Goal: Check status: Check status

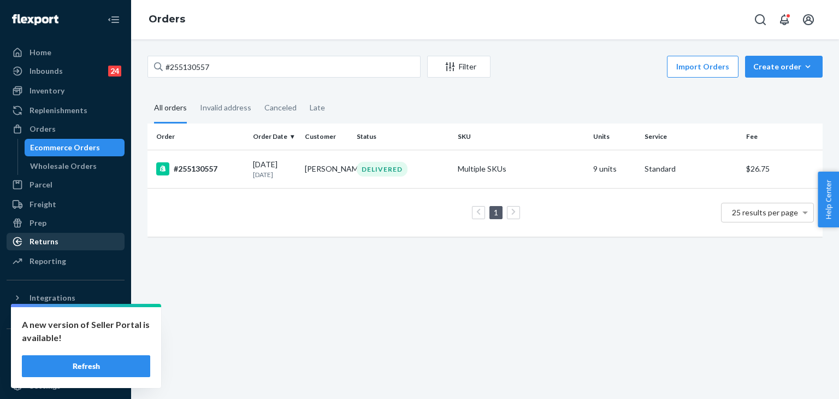
scroll to position [55, 0]
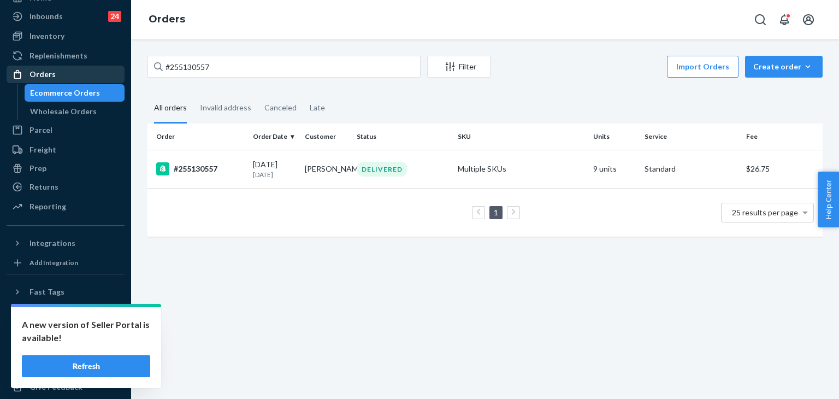
click at [63, 73] on div "Orders" at bounding box center [66, 74] width 116 height 15
drag, startPoint x: 233, startPoint y: 67, endPoint x: 86, endPoint y: 66, distance: 147.4
click at [86, 66] on div "Home Inbounds 24 Shipping Plans Problems 24 Inventory Products Replenishments O…" at bounding box center [419, 199] width 839 height 399
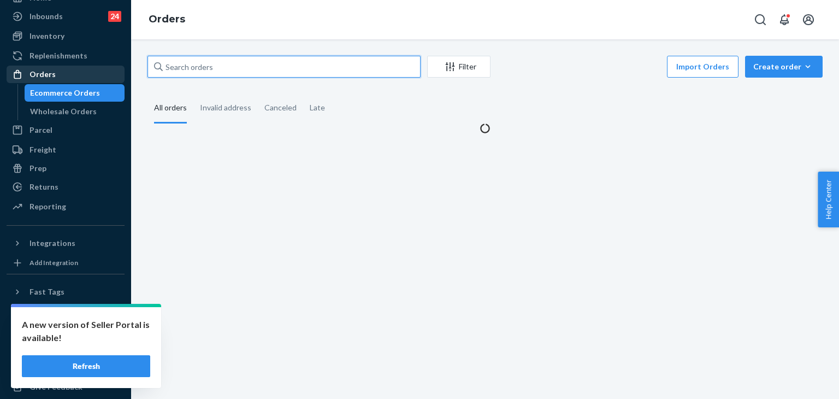
paste input "#254655932"
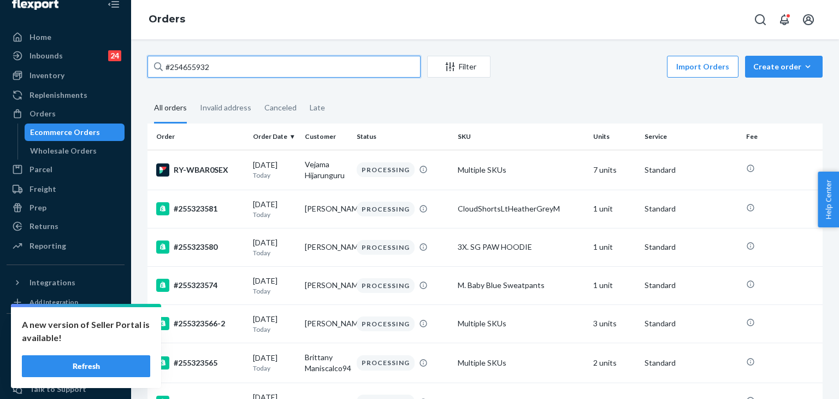
scroll to position [0, 0]
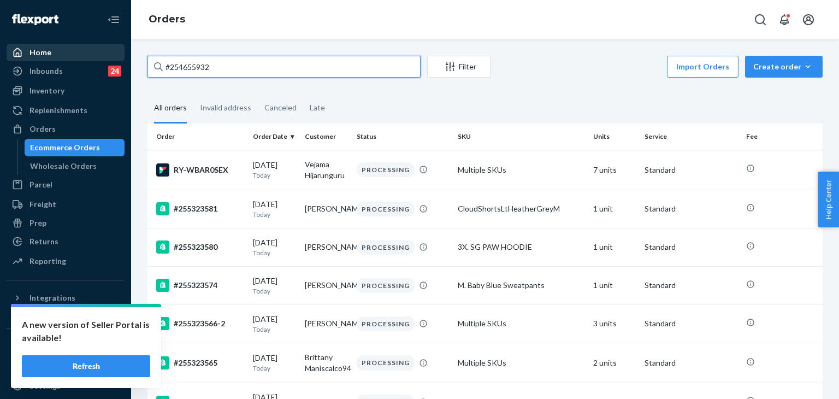
type input "#254655932"
click at [77, 57] on div "Home" at bounding box center [66, 52] width 116 height 15
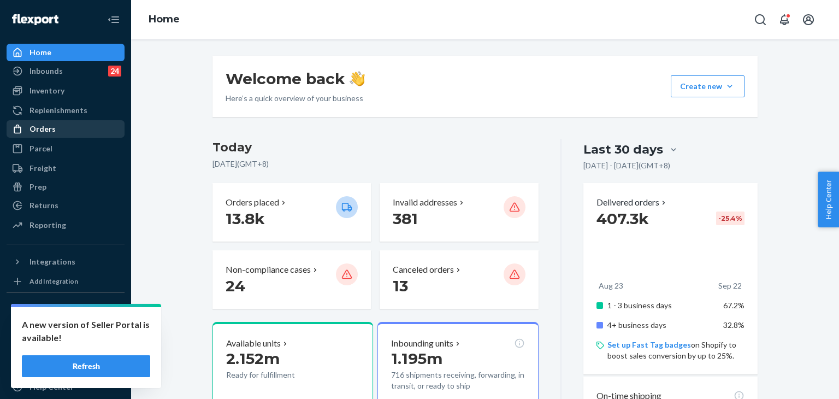
click at [54, 132] on div "Orders" at bounding box center [66, 128] width 116 height 15
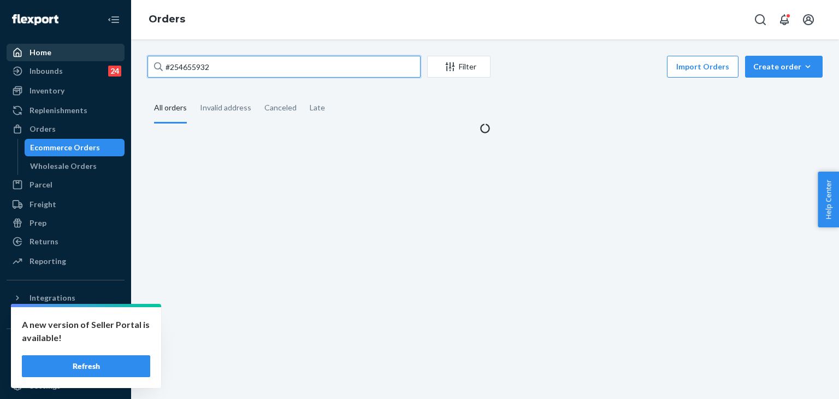
drag, startPoint x: 203, startPoint y: 70, endPoint x: 99, endPoint y: 57, distance: 104.6
click at [99, 57] on div "Home Inbounds 24 Shipping Plans Problems 24 Inventory Products Replenishments O…" at bounding box center [419, 199] width 839 height 399
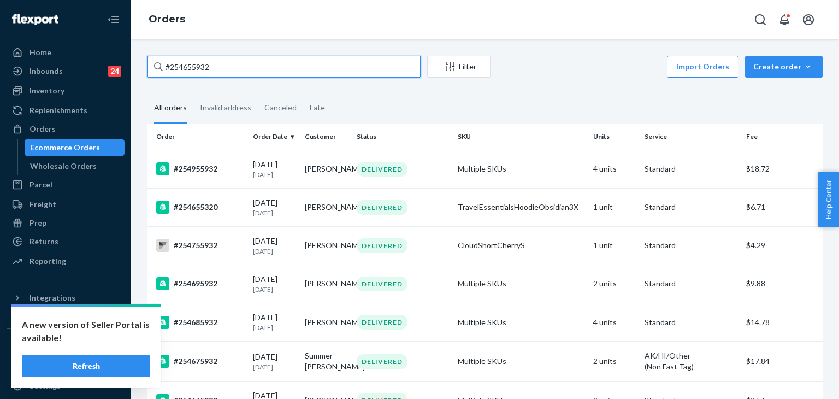
drag, startPoint x: 282, startPoint y: 63, endPoint x: 268, endPoint y: 62, distance: 14.2
click at [281, 63] on input "#254655932" at bounding box center [283, 67] width 273 height 22
drag, startPoint x: 268, startPoint y: 62, endPoint x: 107, endPoint y: 62, distance: 160.5
click at [107, 62] on div "Home Inbounds 24 Shipping Plans Problems 24 Inventory Products Replenishments O…" at bounding box center [419, 199] width 839 height 399
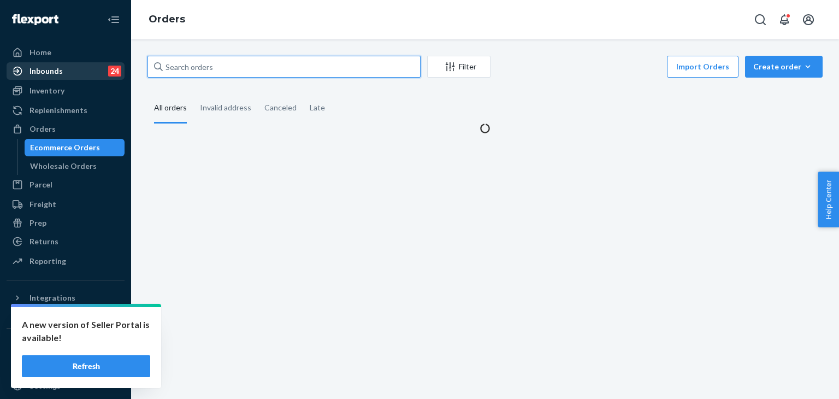
paste input "#254655932"
type input "#254655932"
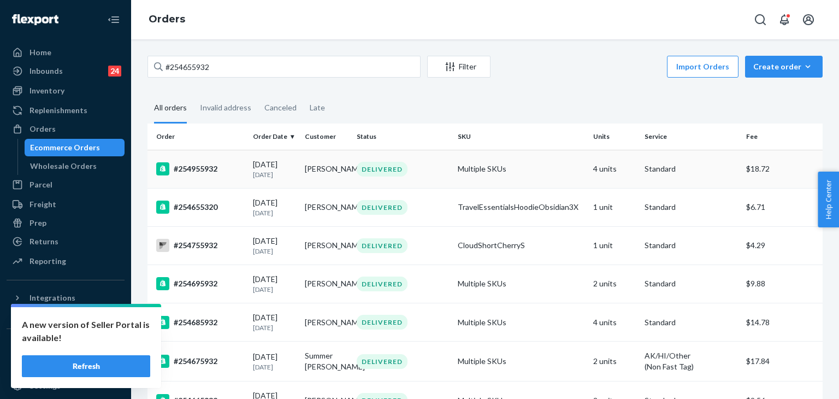
click at [292, 173] on p "[DATE]" at bounding box center [274, 174] width 43 height 9
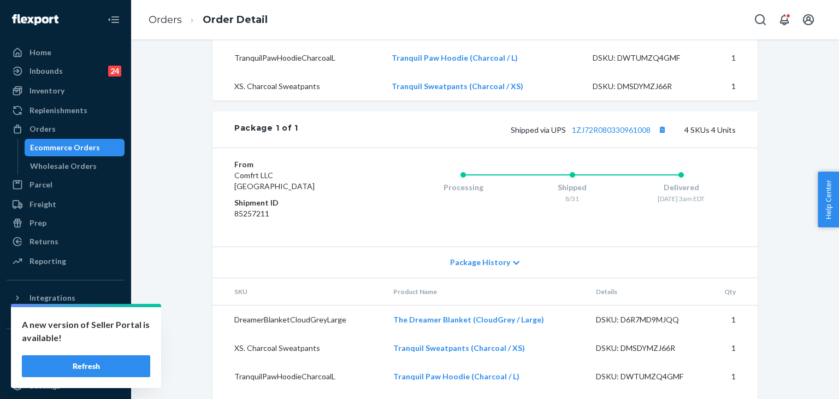
scroll to position [273, 0]
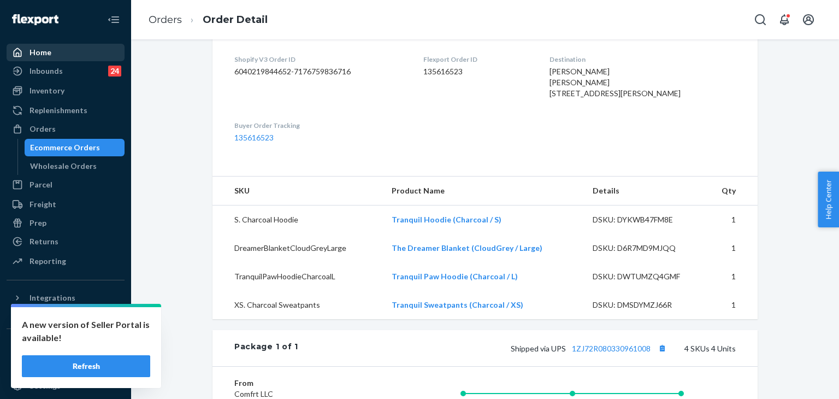
click at [23, 53] on div at bounding box center [20, 52] width 17 height 11
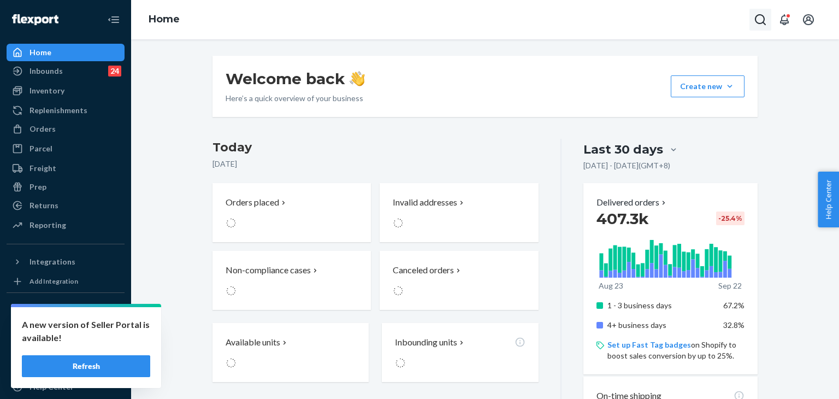
click at [758, 17] on icon "Open Search Box" at bounding box center [759, 19] width 13 height 13
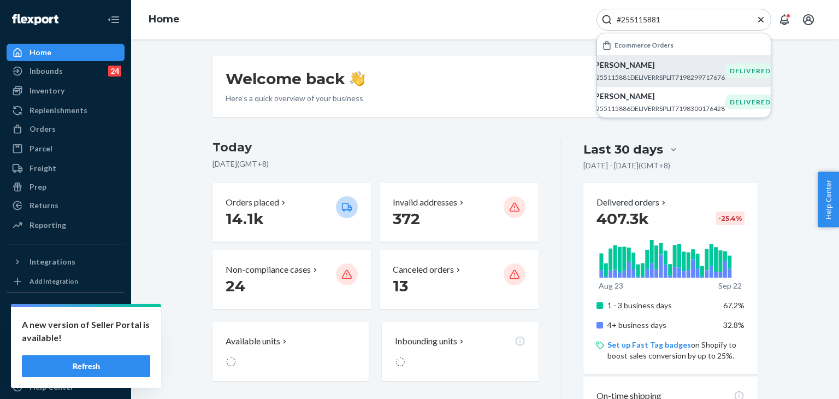
type input "#255115881"
click at [655, 80] on p "#255115881DELIVERRSPLIT7198299717676" at bounding box center [658, 77] width 133 height 9
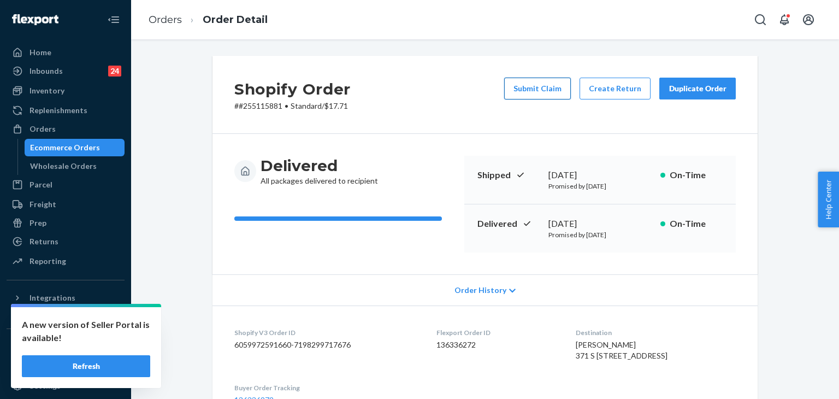
click at [524, 87] on button "Submit Claim" at bounding box center [537, 89] width 67 height 22
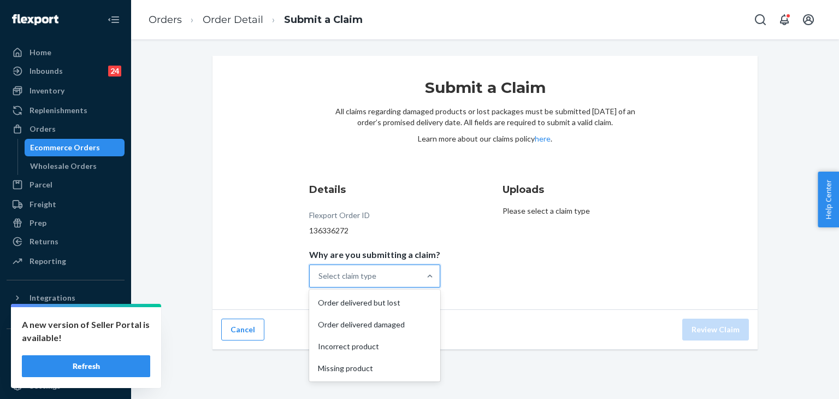
click at [354, 282] on div "Select claim type" at bounding box center [365, 276] width 110 height 22
click at [319, 281] on input "Why are you submitting a claim? option Order delivered but lost focused, 1 of 4…" at bounding box center [318, 275] width 1 height 11
click at [369, 302] on div "Order delivered but lost" at bounding box center [374, 303] width 127 height 22
click at [319, 281] on input "Why are you submitting a claim? option Order delivered but lost focused, 0 of 4…" at bounding box center [318, 275] width 1 height 11
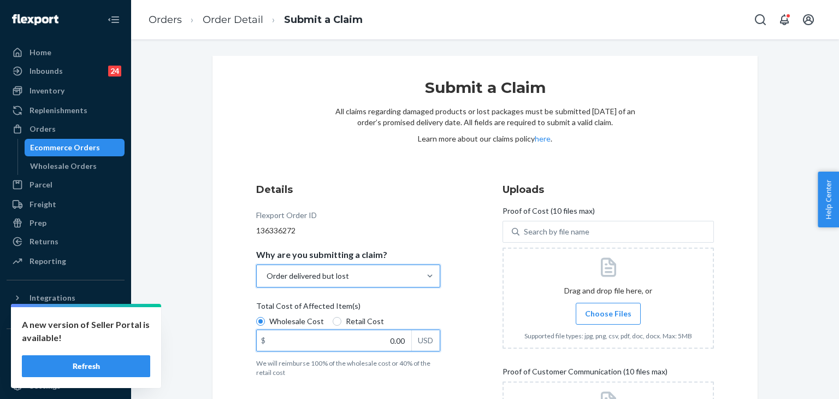
click at [379, 342] on input "0.00" at bounding box center [334, 340] width 155 height 21
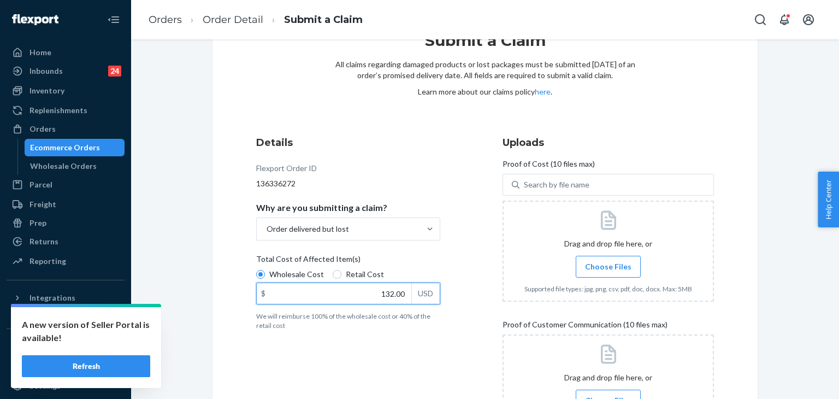
scroll to position [45, 0]
type input "132.00"
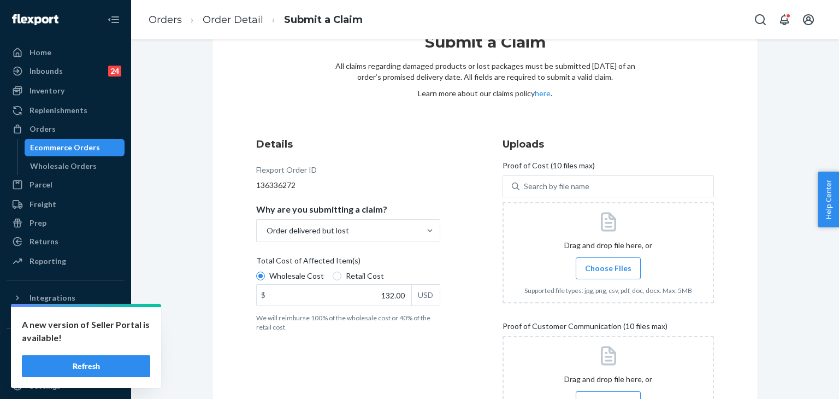
click at [598, 263] on span "Choose Files" at bounding box center [608, 268] width 46 height 11
click at [608, 263] on input "Choose Files" at bounding box center [608, 268] width 1 height 12
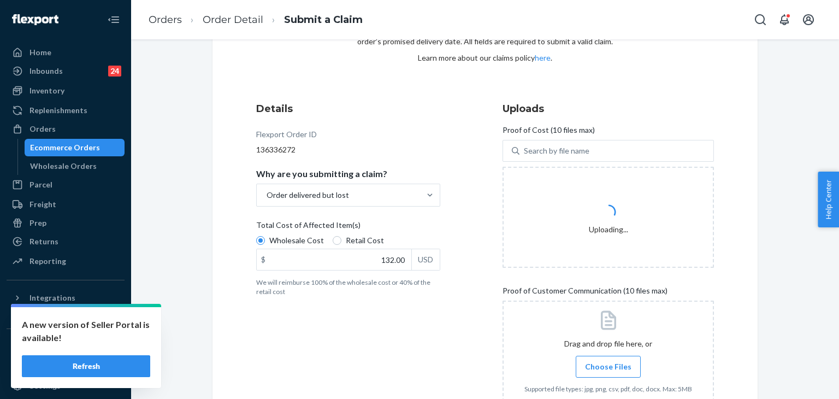
scroll to position [100, 0]
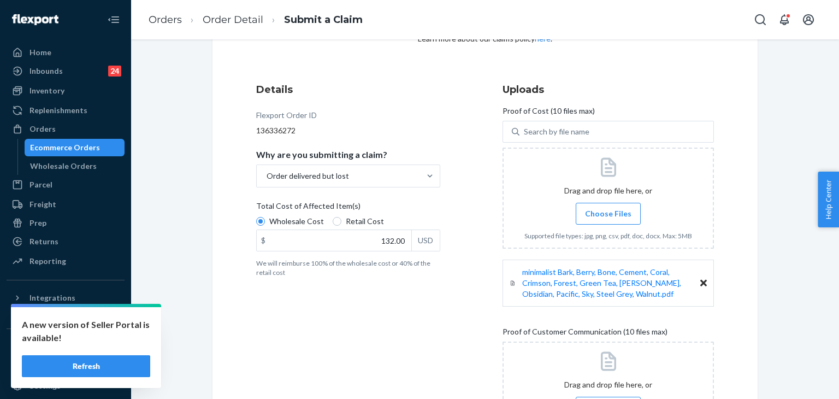
click at [614, 218] on span "Choose Files" at bounding box center [608, 213] width 46 height 11
click at [608, 218] on input "Choose Files" at bounding box center [608, 213] width 1 height 12
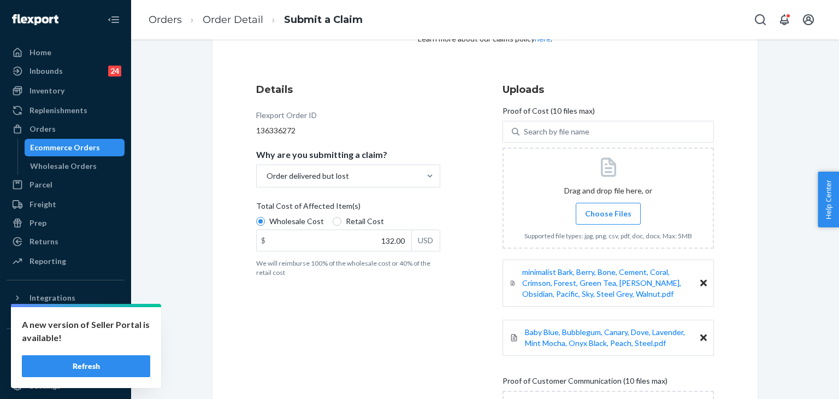
click at [605, 211] on span "Choose Files" at bounding box center [608, 213] width 46 height 11
click at [608, 211] on input "Choose Files" at bounding box center [608, 213] width 1 height 12
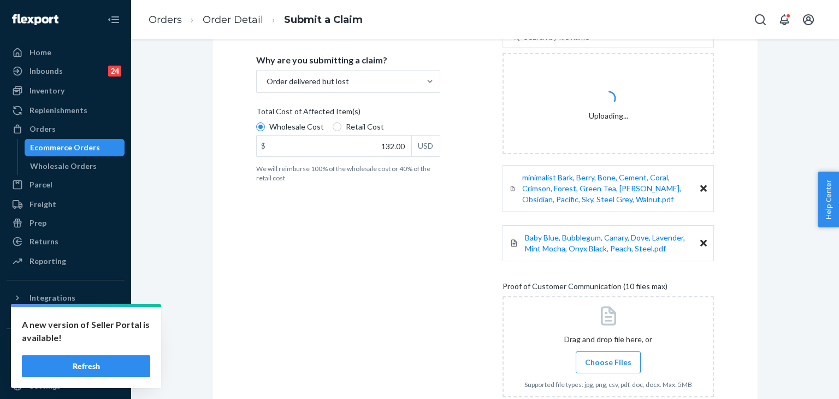
scroll to position [263, 0]
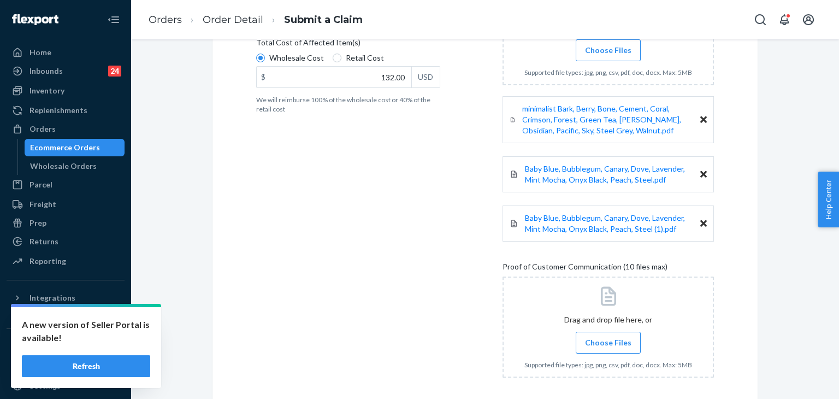
drag, startPoint x: 620, startPoint y: 342, endPoint x: 588, endPoint y: 341, distance: 32.2
click at [619, 343] on span "Choose Files" at bounding box center [608, 342] width 46 height 11
click at [608, 343] on input "Choose Files" at bounding box center [608, 342] width 1 height 12
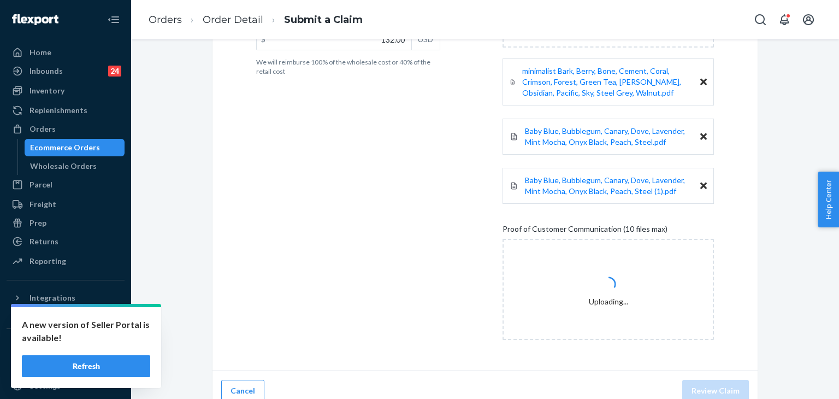
scroll to position [312, 0]
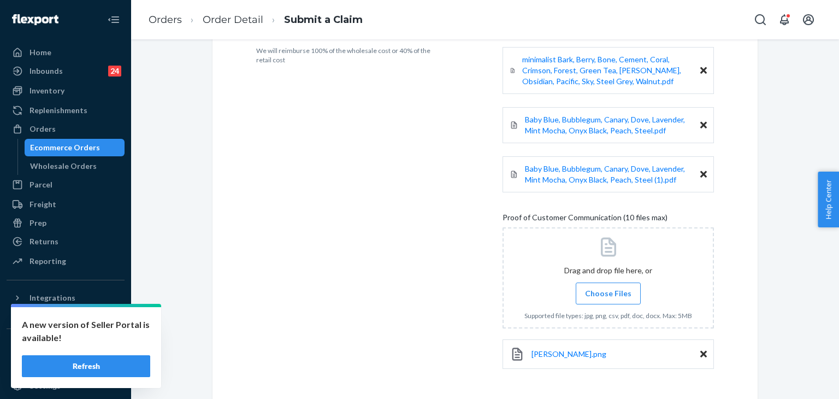
click at [619, 292] on span "Choose Files" at bounding box center [608, 293] width 46 height 11
click at [608, 292] on input "Choose Files" at bounding box center [608, 293] width 1 height 12
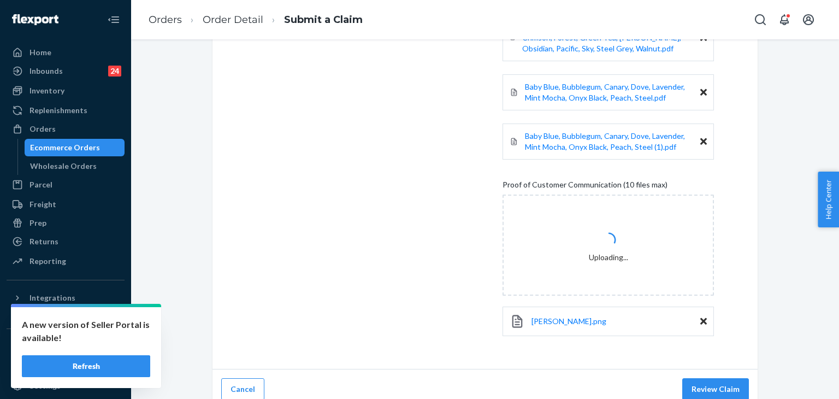
scroll to position [354, 0]
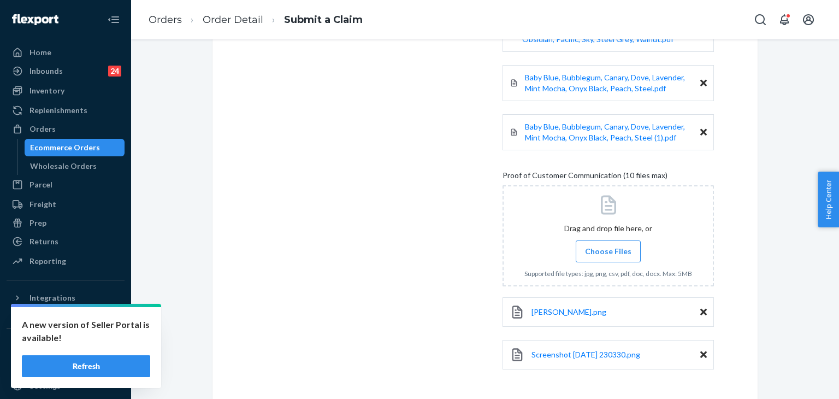
click at [585, 251] on span "Choose Files" at bounding box center [608, 251] width 46 height 11
click at [608, 251] on input "Choose Files" at bounding box center [608, 251] width 1 height 12
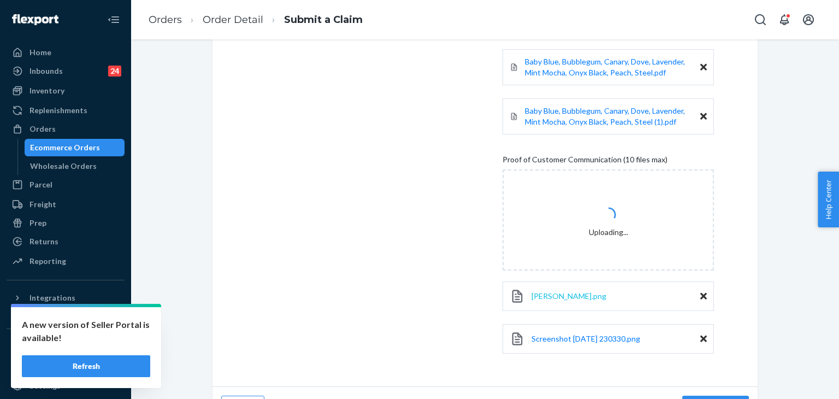
scroll to position [397, 0]
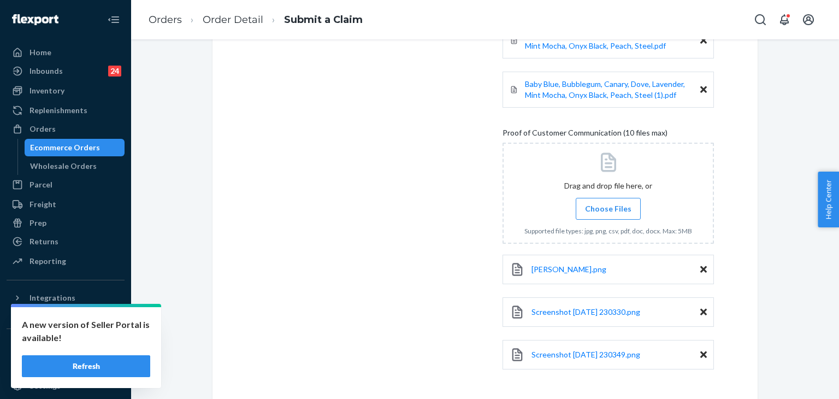
click at [624, 208] on span "Choose Files" at bounding box center [608, 208] width 46 height 11
click at [608, 208] on input "Choose Files" at bounding box center [608, 209] width 1 height 12
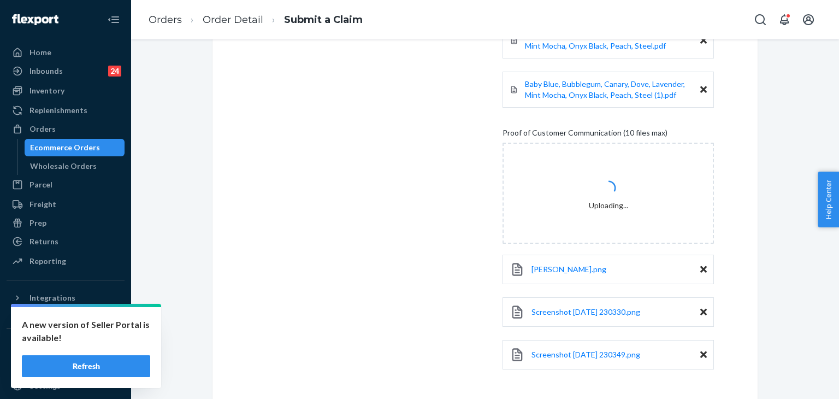
scroll to position [439, 0]
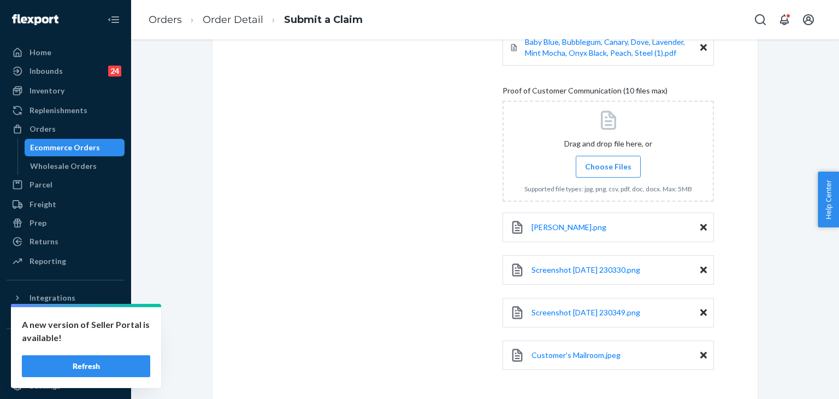
click at [602, 166] on span "Choose Files" at bounding box center [608, 166] width 46 height 11
click at [608, 166] on input "Choose Files" at bounding box center [608, 167] width 1 height 12
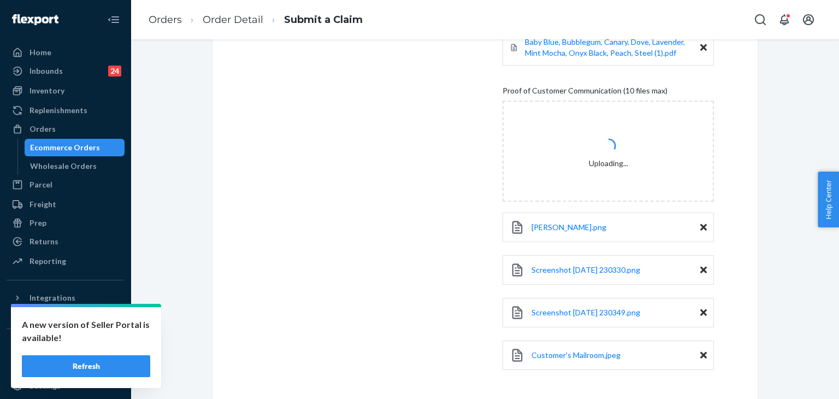
scroll to position [482, 0]
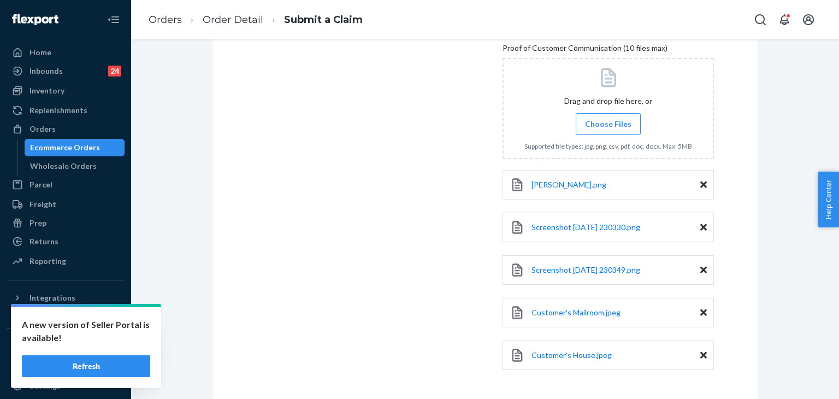
click at [601, 118] on span "Choose Files" at bounding box center [608, 123] width 46 height 11
click at [608, 118] on input "Choose Files" at bounding box center [608, 124] width 1 height 12
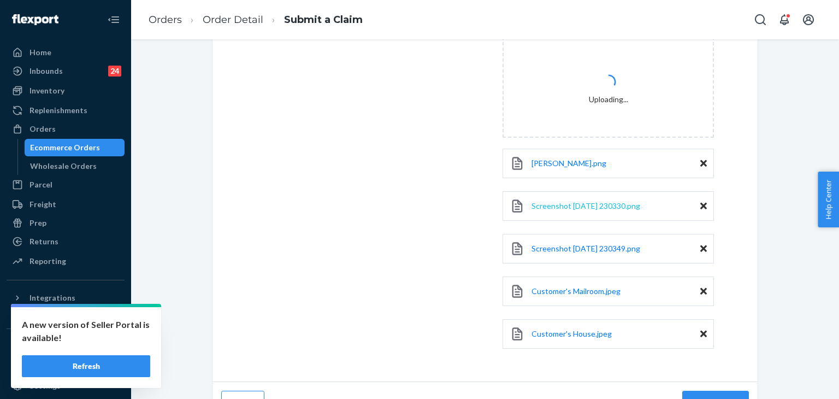
scroll to position [524, 0]
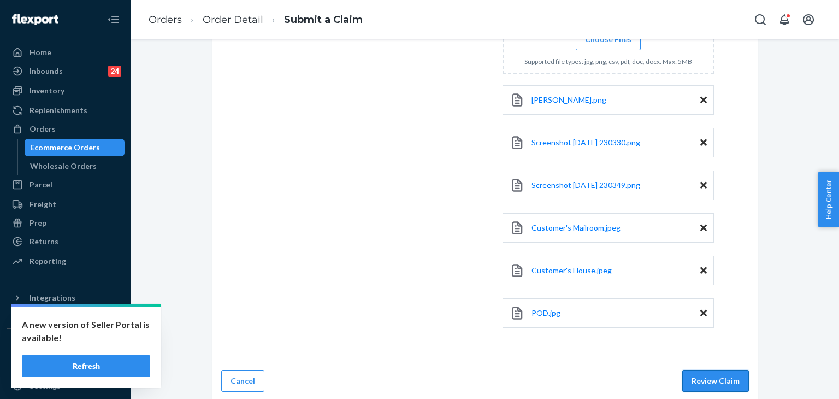
click at [731, 379] on button "Review Claim" at bounding box center [715, 381] width 67 height 22
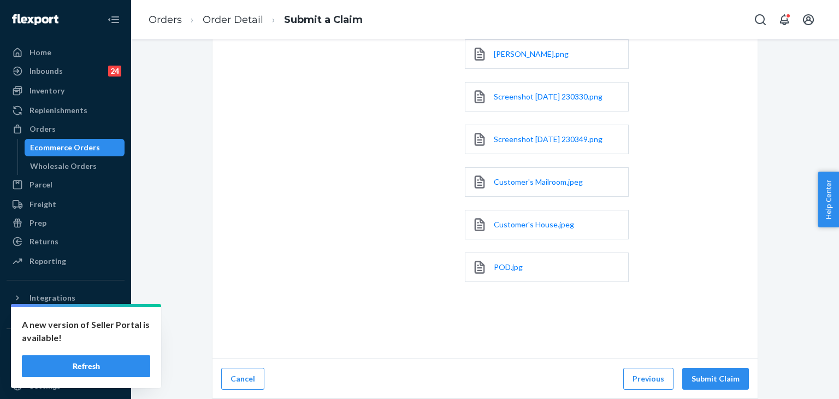
scroll to position [371, 0]
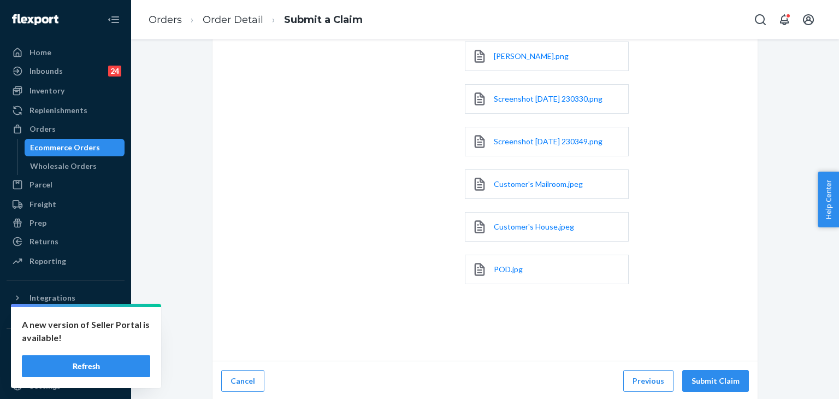
drag, startPoint x: 641, startPoint y: 323, endPoint x: 631, endPoint y: 323, distance: 10.4
click at [631, 321] on div "Claim Confirmation Claim summary Flexport Order ID 136336272 Claim Order delive…" at bounding box center [484, 23] width 545 height 676
click at [714, 378] on button "Submit Claim" at bounding box center [715, 381] width 67 height 22
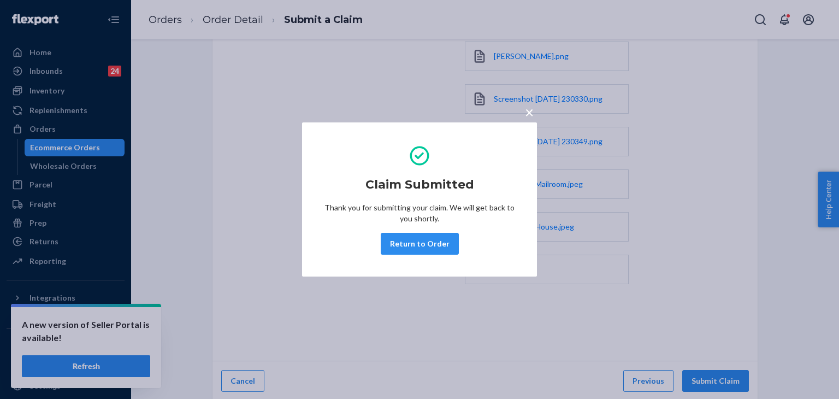
drag, startPoint x: 432, startPoint y: 246, endPoint x: 314, endPoint y: 73, distance: 209.7
click at [433, 244] on button "Return to Order" at bounding box center [420, 244] width 78 height 22
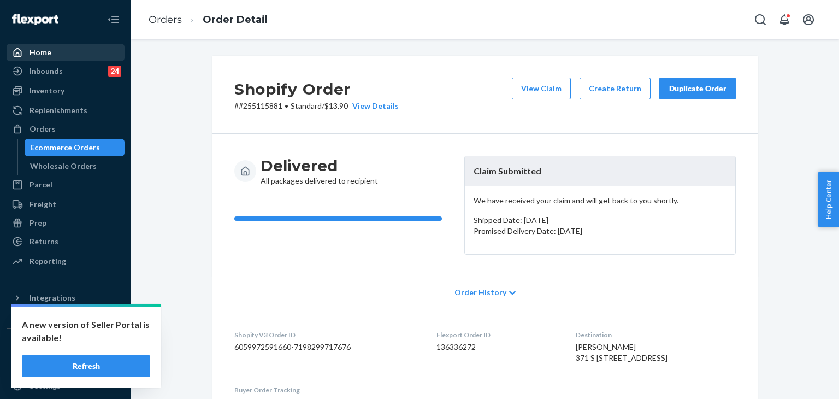
click at [30, 46] on div "Home" at bounding box center [66, 52] width 116 height 15
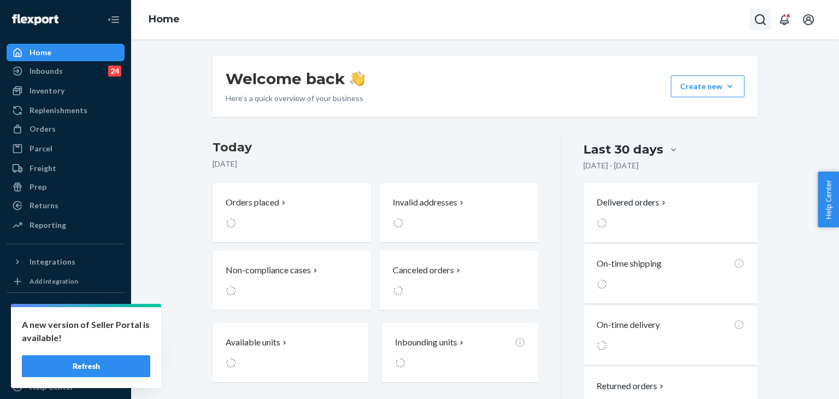
click at [761, 15] on icon "Open Search Box" at bounding box center [759, 19] width 13 height 13
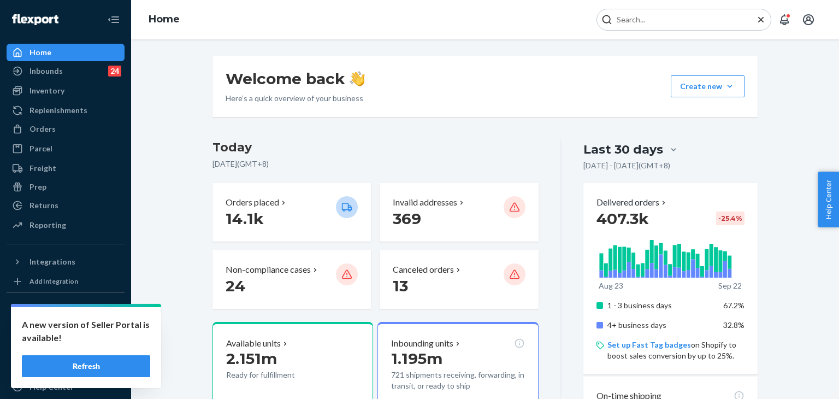
type input "#255078195"
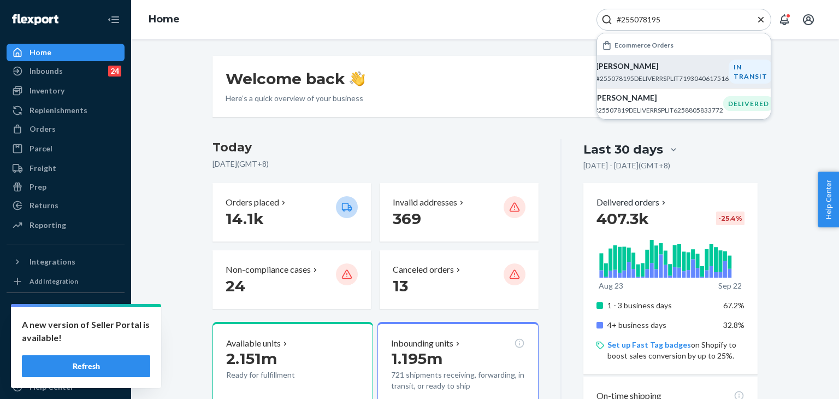
click at [629, 62] on p "[PERSON_NAME]" at bounding box center [662, 66] width 133 height 11
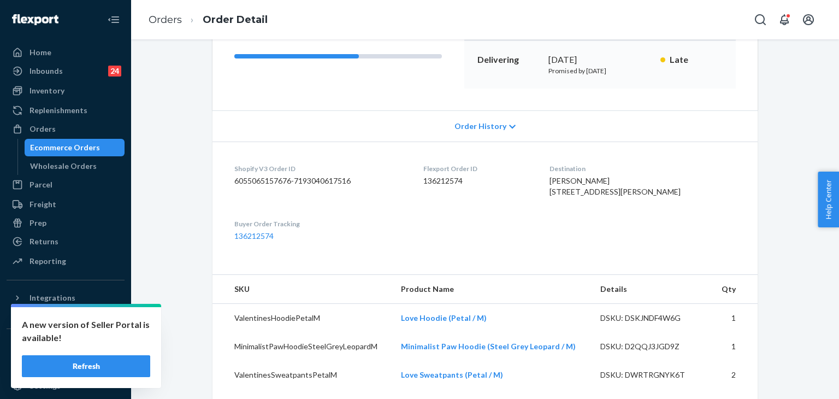
click at [481, 121] on span "Order History" at bounding box center [480, 126] width 52 height 11
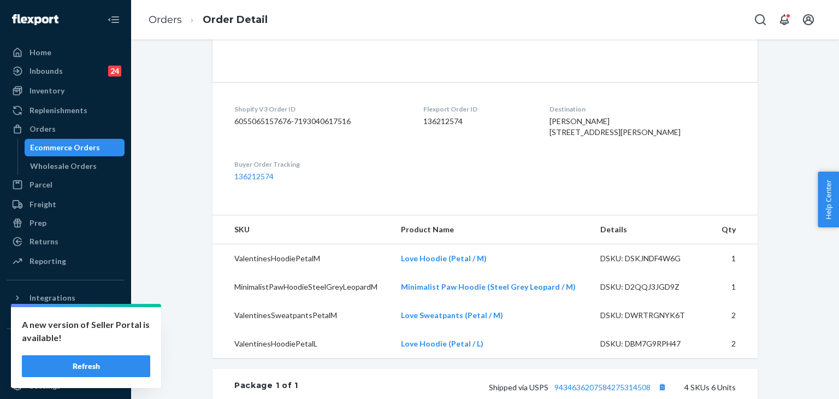
scroll to position [819, 0]
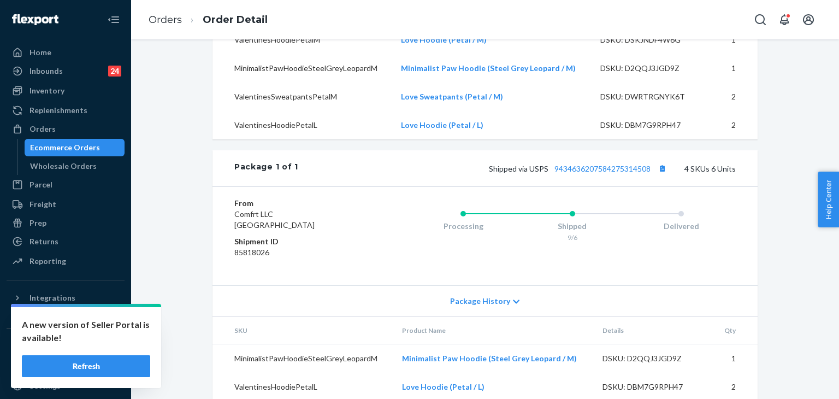
click at [466, 306] on span "Package History" at bounding box center [480, 300] width 60 height 11
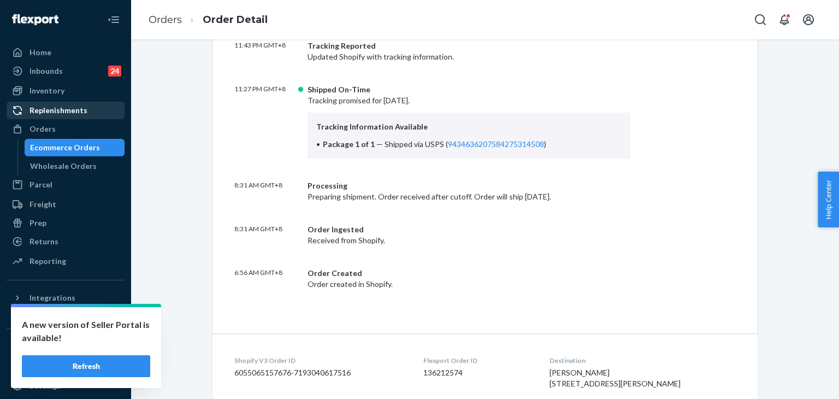
scroll to position [273, 0]
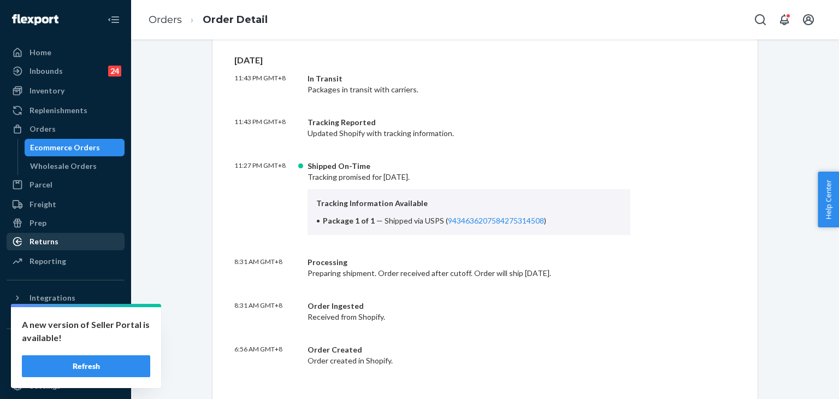
click at [70, 237] on div "Returns" at bounding box center [66, 241] width 116 height 15
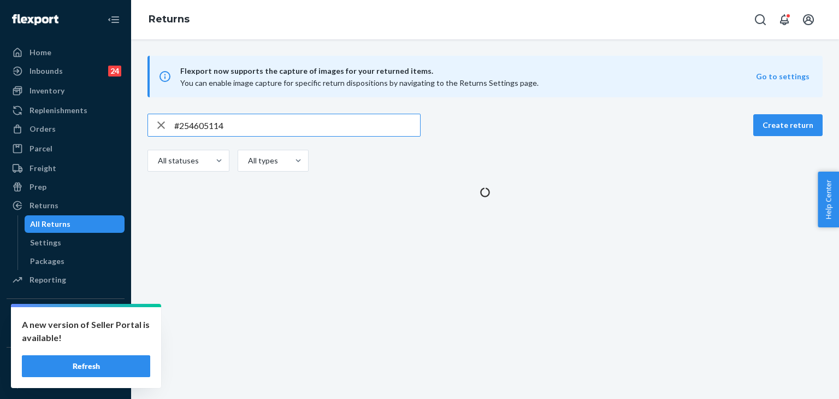
click at [161, 122] on icon "button" at bounding box center [161, 125] width 13 height 22
click at [190, 122] on input "text" at bounding box center [297, 125] width 246 height 22
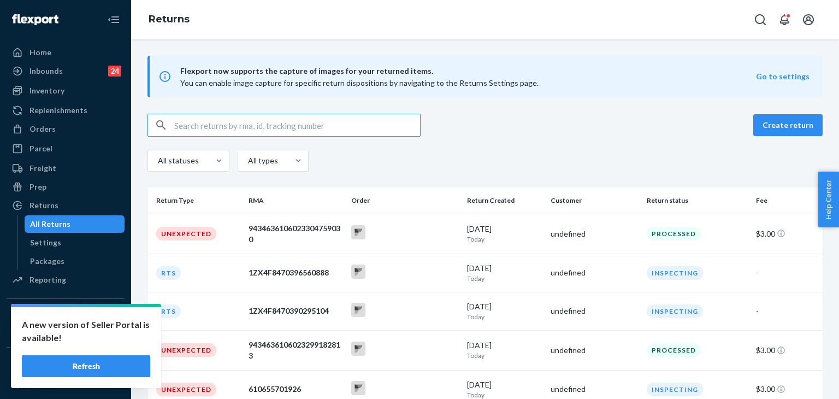
paste input "#254163142"
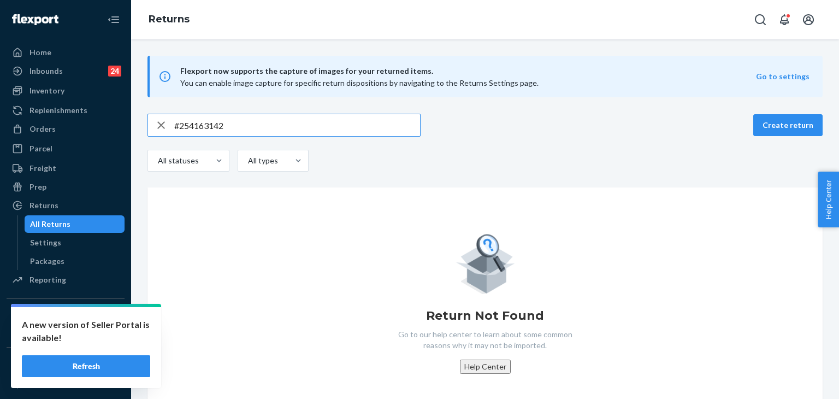
type input "#254163142"
click at [153, 124] on div "button" at bounding box center [161, 125] width 26 height 22
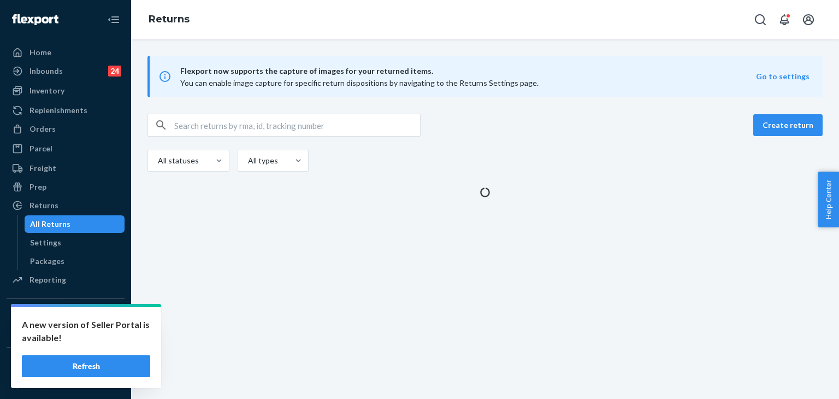
click at [200, 129] on input "text" at bounding box center [297, 125] width 246 height 22
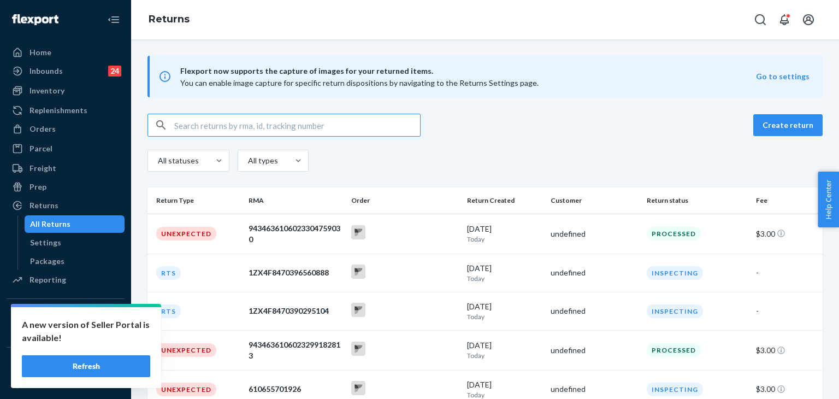
paste input "#254163142"
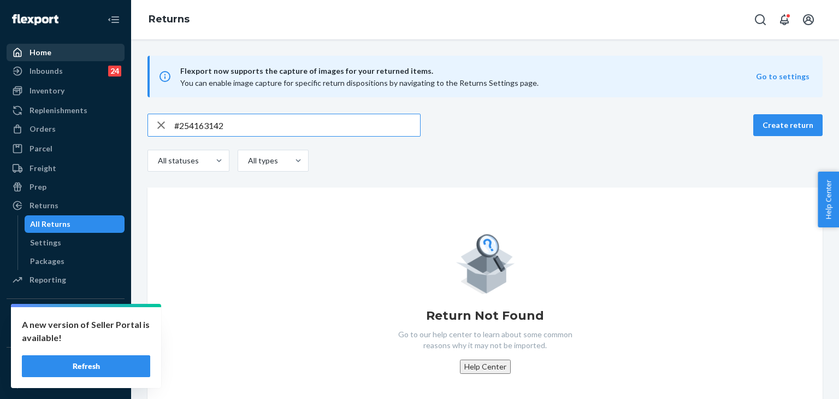
type input "#254163142"
click at [74, 45] on div "Home" at bounding box center [66, 52] width 116 height 15
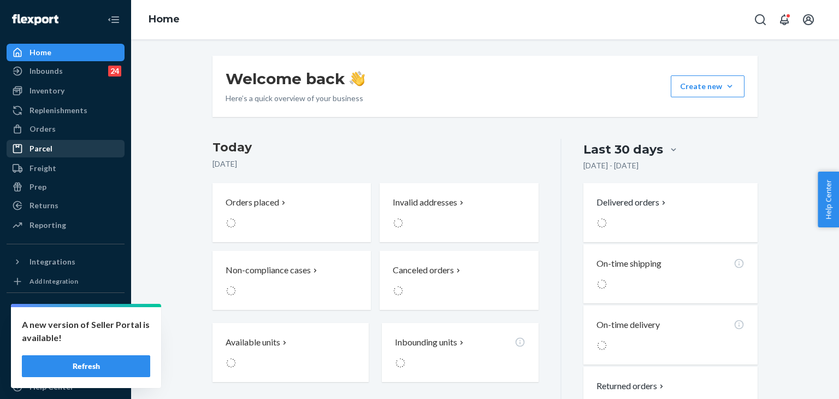
scroll to position [27, 0]
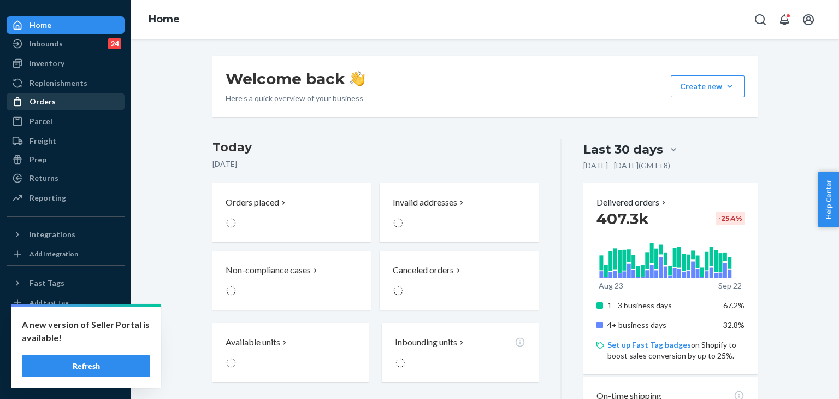
click at [46, 103] on div "Orders" at bounding box center [42, 101] width 26 height 11
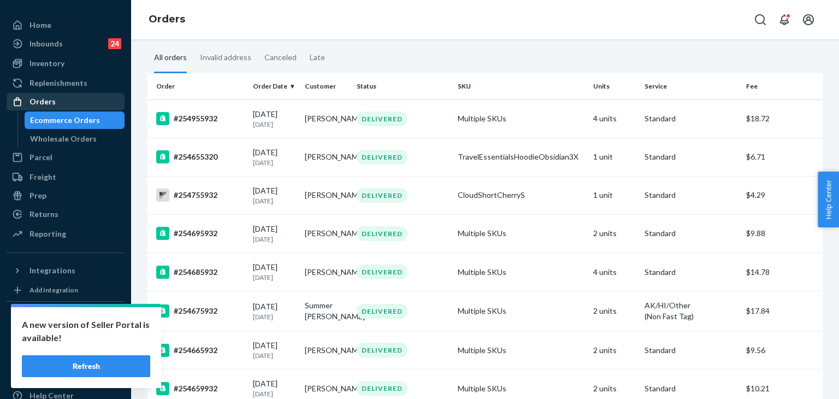
scroll to position [55, 0]
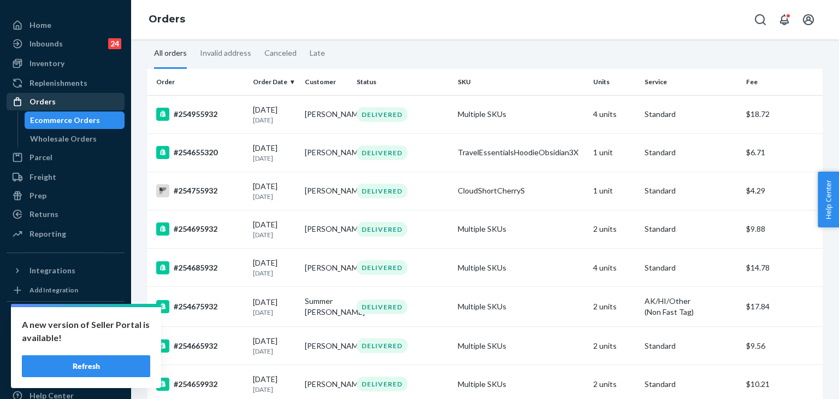
click at [33, 99] on div "Orders" at bounding box center [42, 101] width 26 height 11
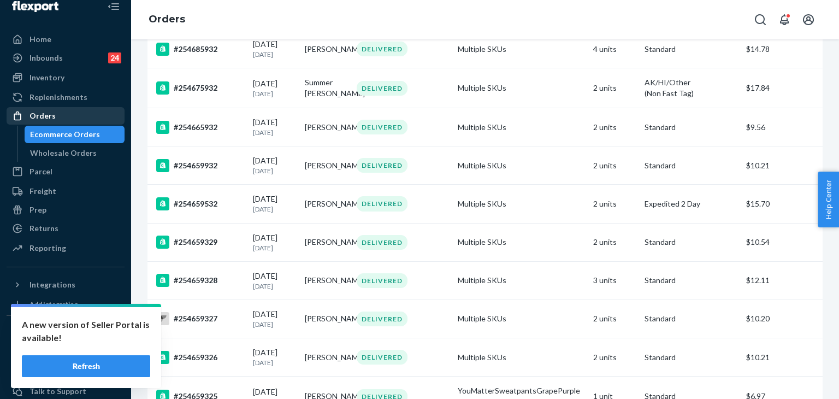
scroll to position [0, 0]
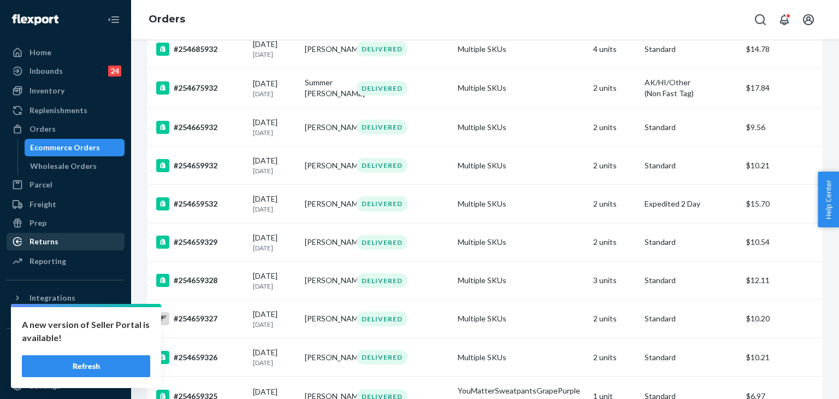
click at [76, 244] on div "Returns" at bounding box center [66, 241] width 116 height 15
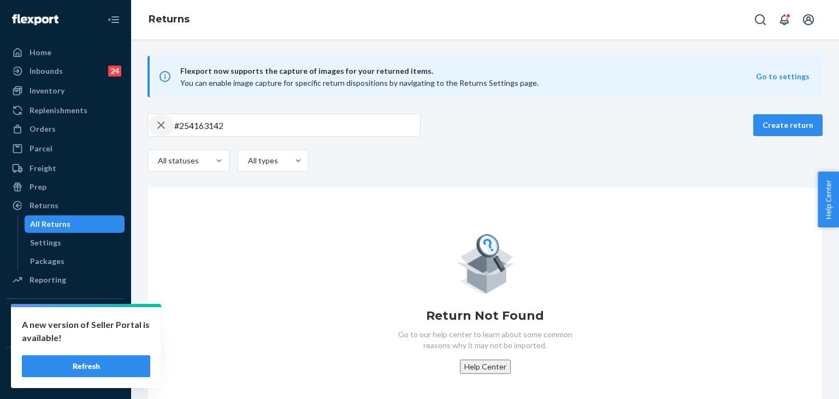
drag, startPoint x: 160, startPoint y: 123, endPoint x: 169, endPoint y: 124, distance: 9.3
click at [160, 123] on icon "button" at bounding box center [161, 125] width 8 height 8
click at [188, 125] on input "text" at bounding box center [297, 125] width 246 height 22
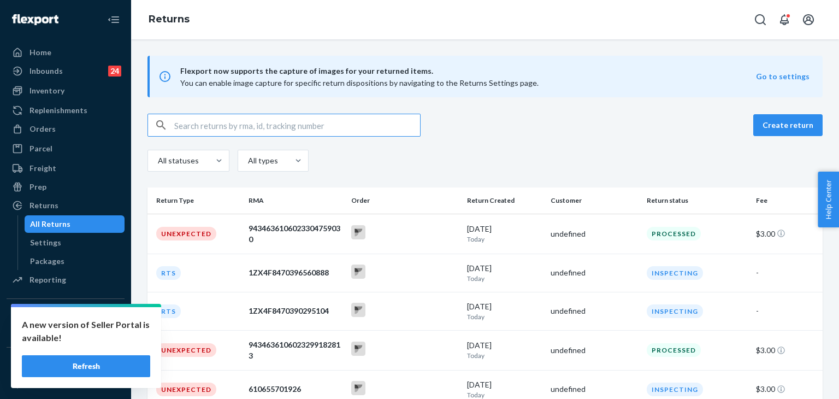
paste input "#254163142"
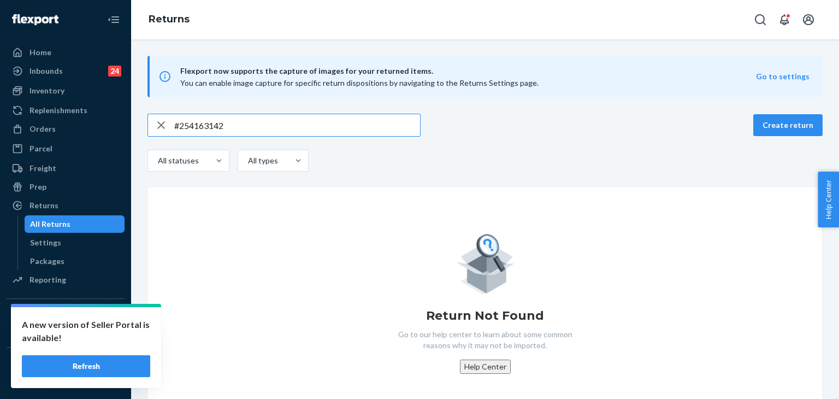
type input "#254163142"
click at [161, 120] on icon "button" at bounding box center [161, 125] width 13 height 22
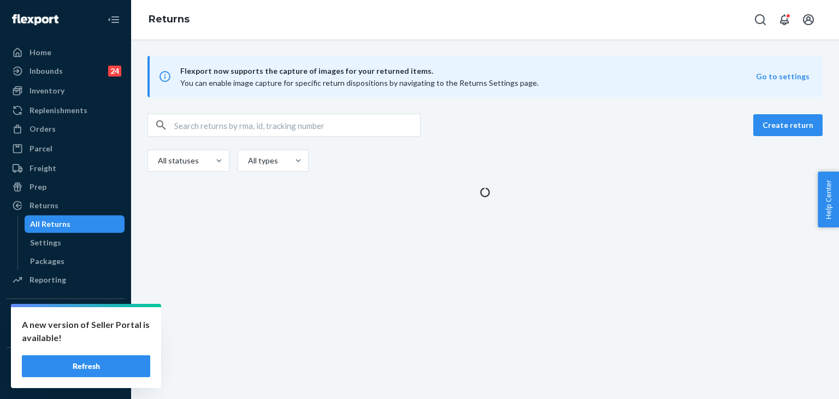
click at [168, 122] on div "button" at bounding box center [161, 125] width 26 height 22
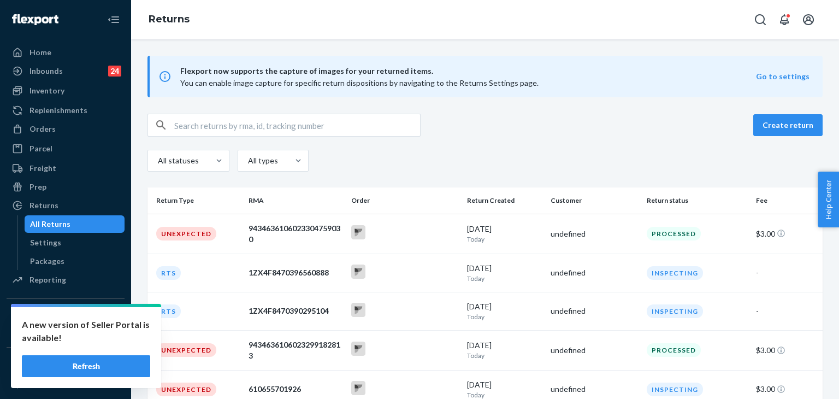
click at [172, 122] on div "button" at bounding box center [161, 125] width 26 height 22
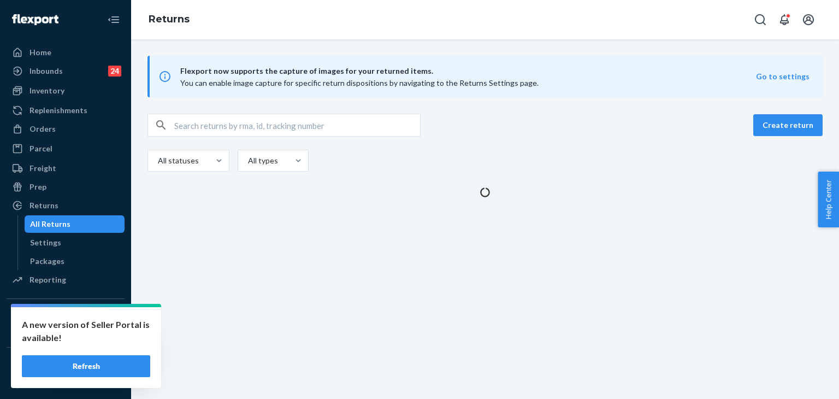
click at [175, 124] on input "text" at bounding box center [297, 125] width 246 height 22
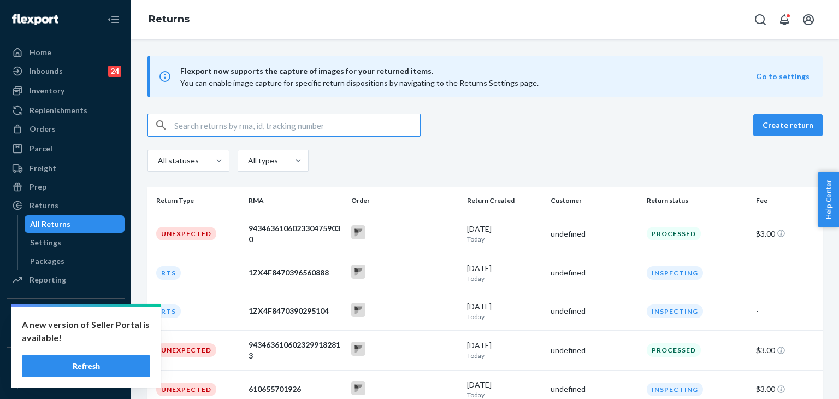
paste input "#254163142"
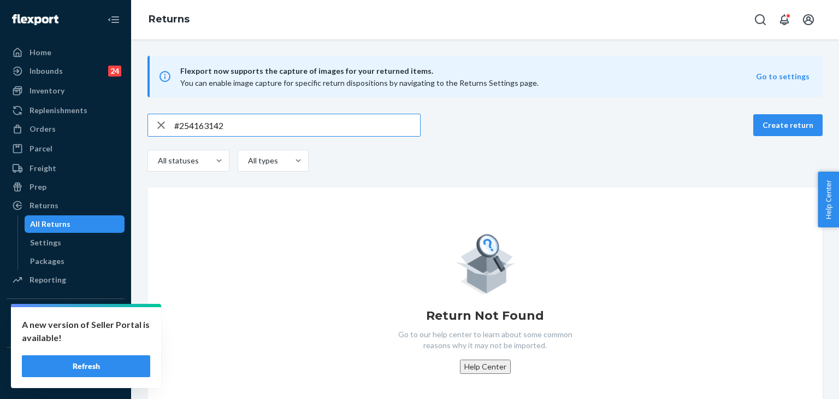
click at [175, 125] on input "#254163142" at bounding box center [297, 125] width 246 height 22
click at [179, 124] on input "#254163142" at bounding box center [297, 125] width 246 height 22
type input "#254163142"
click at [161, 124] on icon "button" at bounding box center [161, 125] width 8 height 8
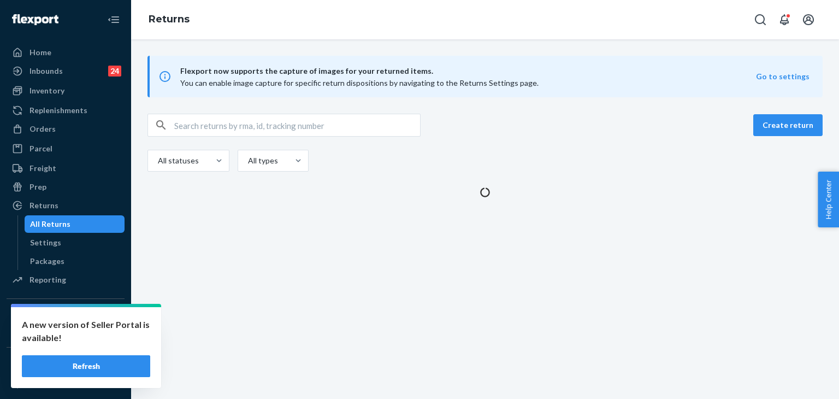
click at [177, 123] on input "text" at bounding box center [297, 125] width 246 height 22
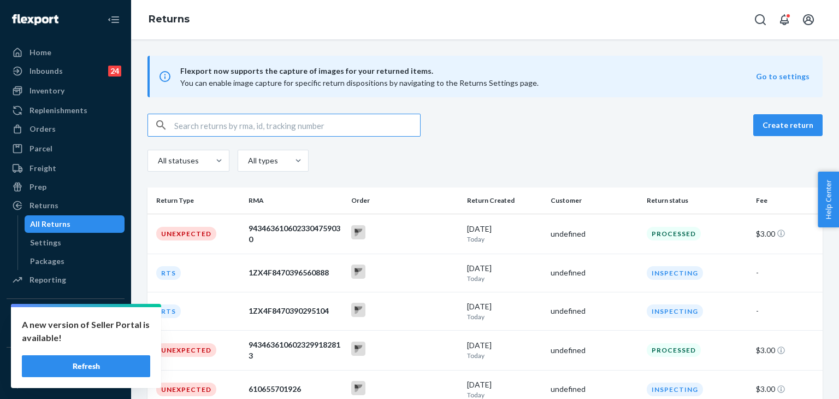
paste input "#254163142"
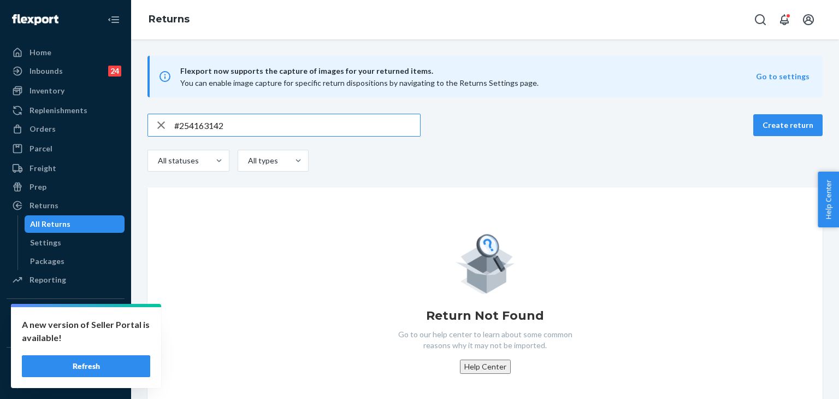
click at [244, 127] on input "#254163142" at bounding box center [297, 125] width 246 height 22
type input "#254163142"
click at [159, 121] on icon "button" at bounding box center [161, 125] width 13 height 22
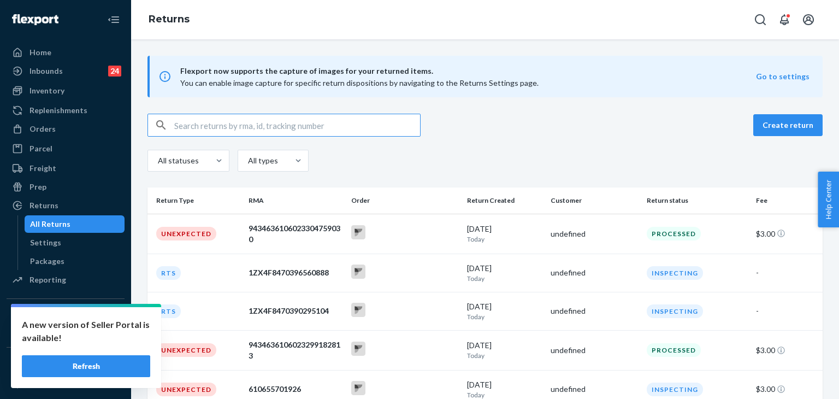
paste input "#254163142"
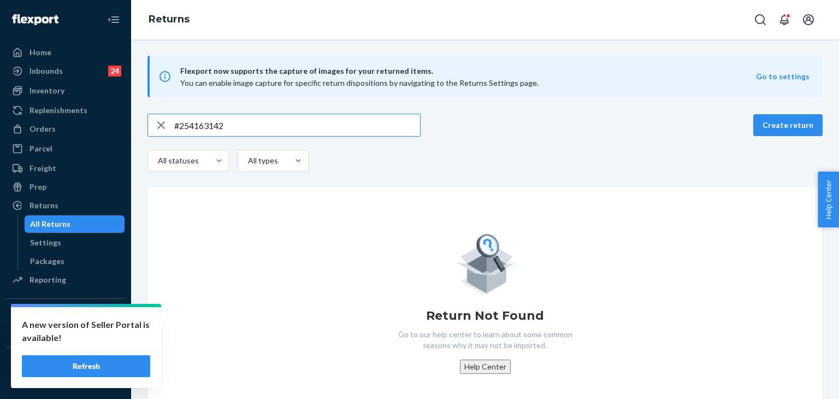
type input "#254163142"
